Goal: Navigation & Orientation: Find specific page/section

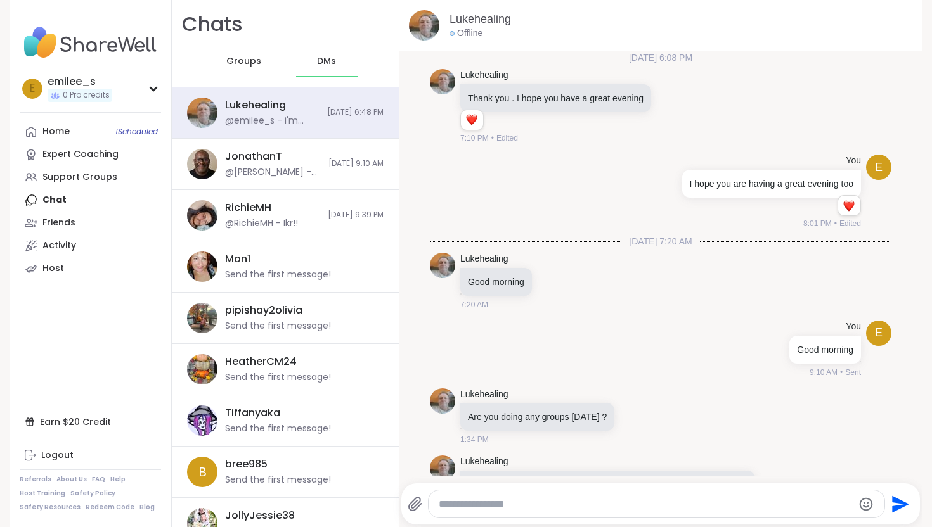
scroll to position [190, 0]
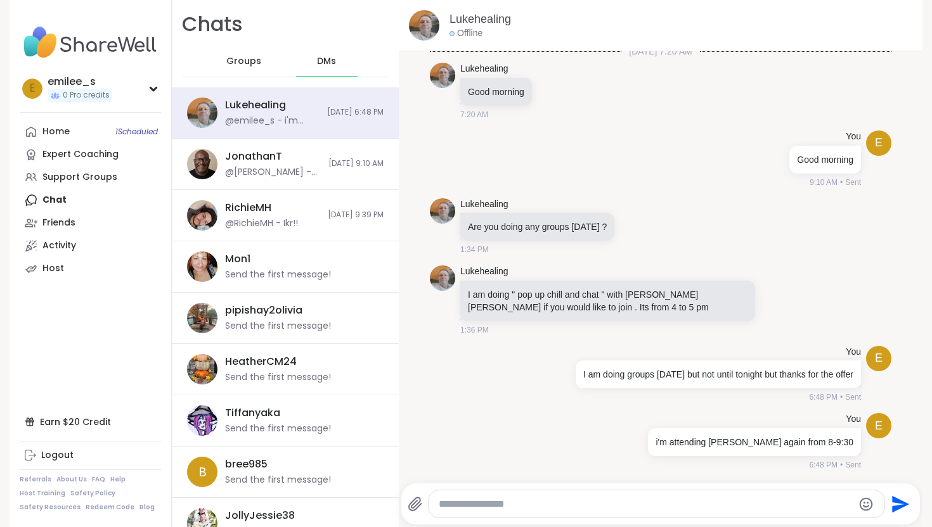
click at [77, 124] on link "Home 1 Scheduled" at bounding box center [90, 131] width 141 height 23
